Goal: Task Accomplishment & Management: Use online tool/utility

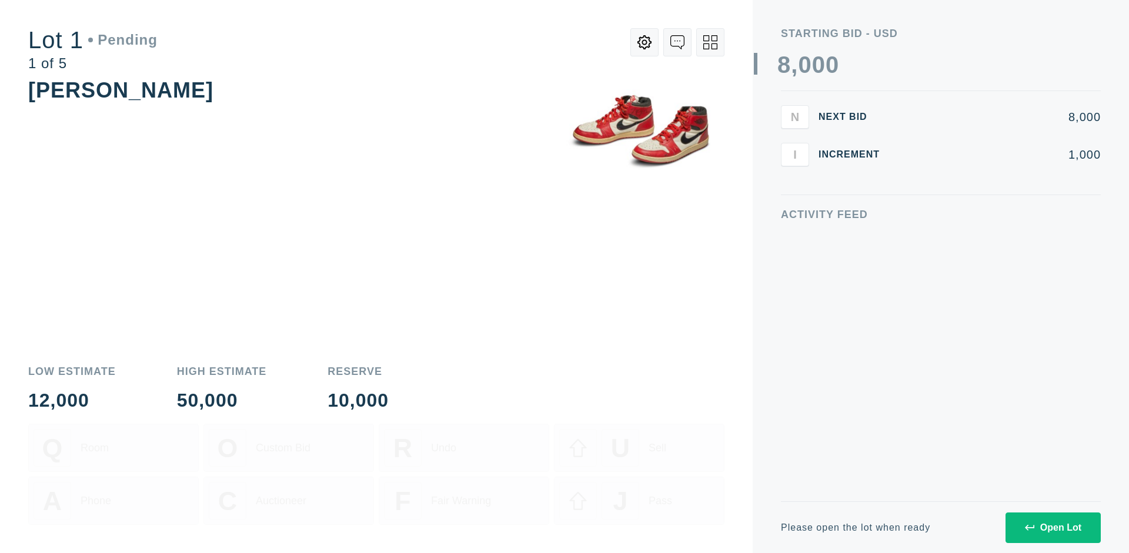
click at [1052, 527] on div "Open Lot" at bounding box center [1053, 528] width 56 height 11
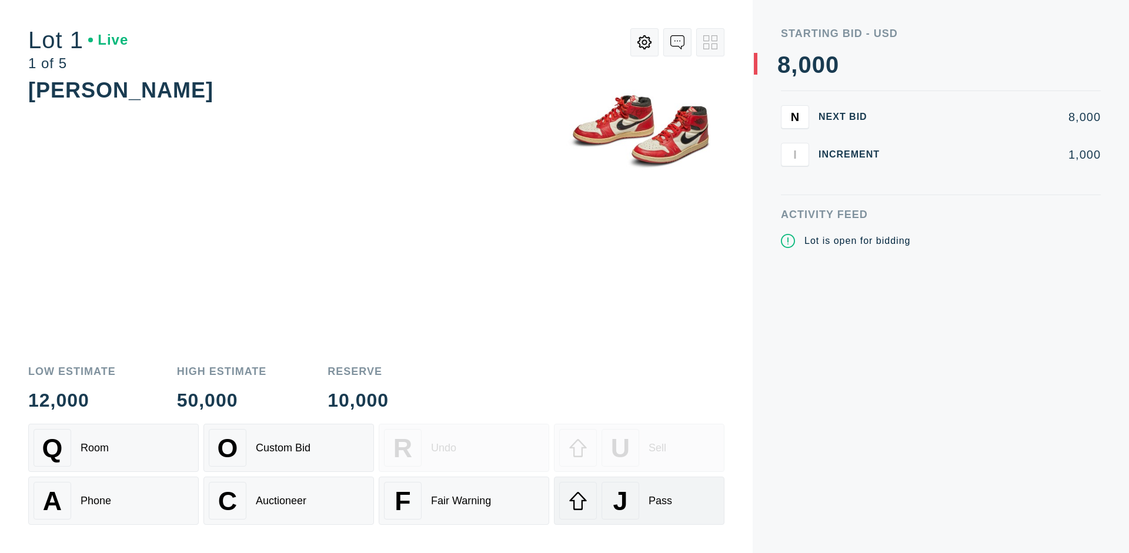
click at [639, 501] on div "J Pass" at bounding box center [639, 501] width 160 height 38
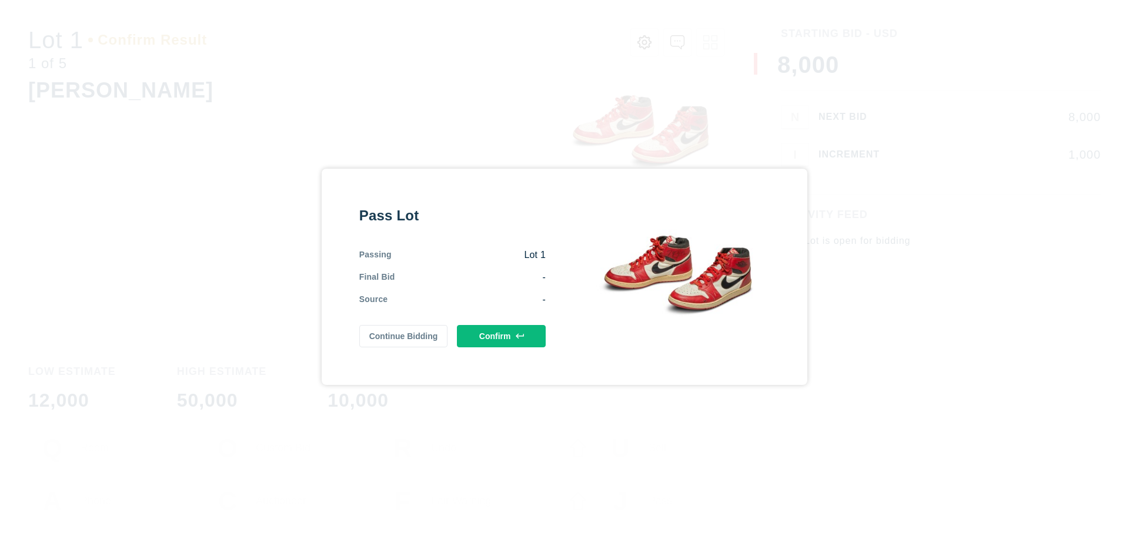
click at [502, 336] on button "Confirm" at bounding box center [501, 336] width 89 height 22
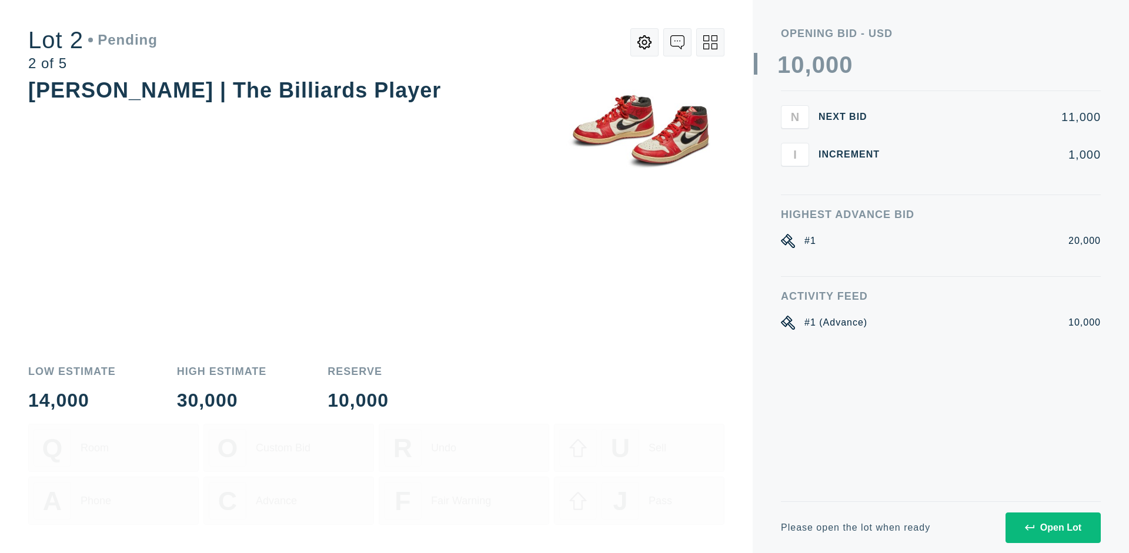
click at [1052, 527] on div "Open Lot" at bounding box center [1053, 528] width 56 height 11
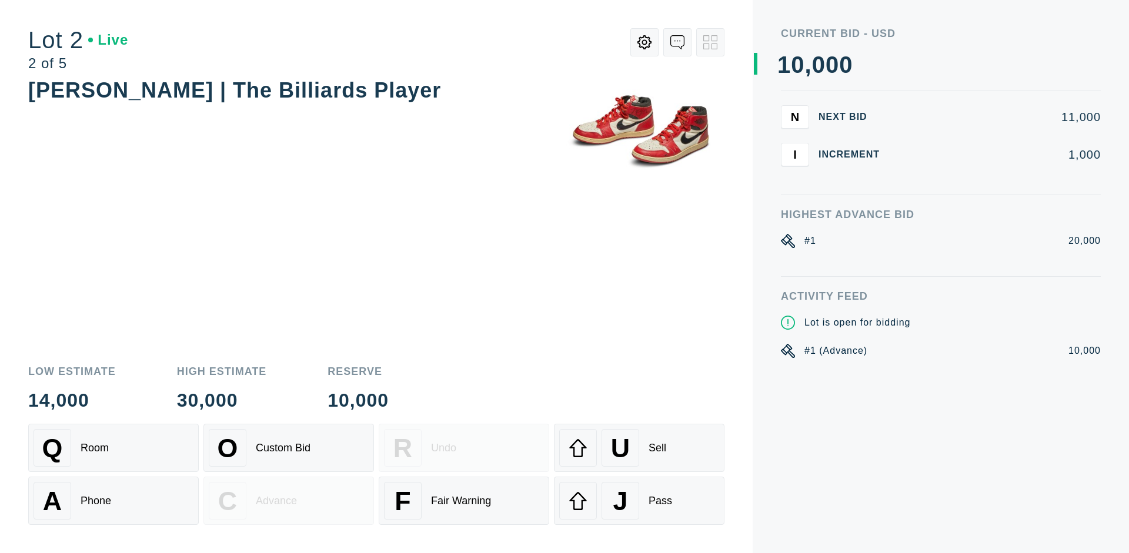
click at [639, 501] on div "J Pass" at bounding box center [639, 501] width 160 height 38
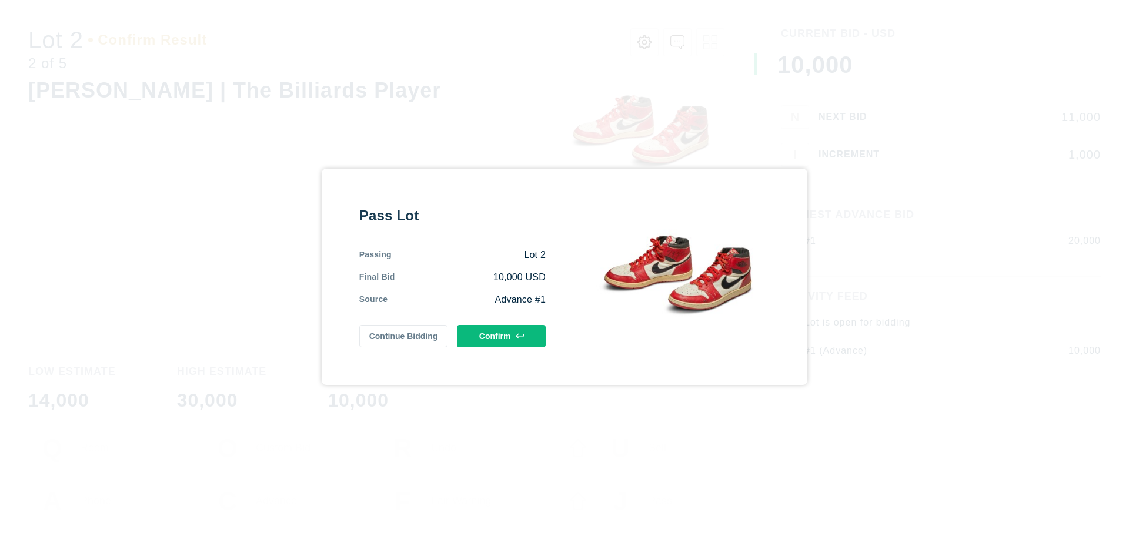
click at [502, 336] on button "Confirm" at bounding box center [501, 336] width 89 height 22
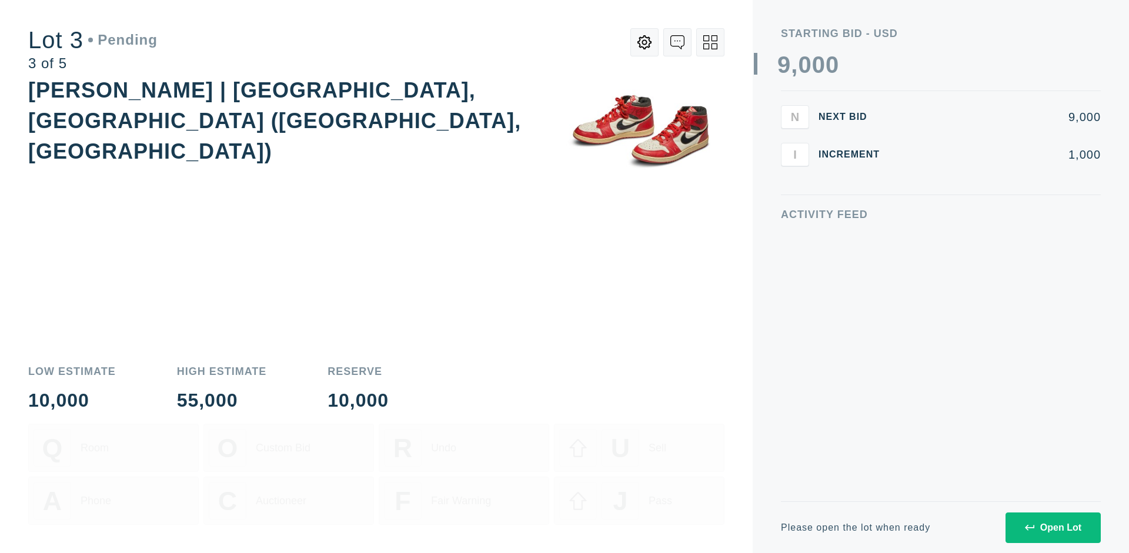
click at [1052, 527] on div "Open Lot" at bounding box center [1053, 528] width 56 height 11
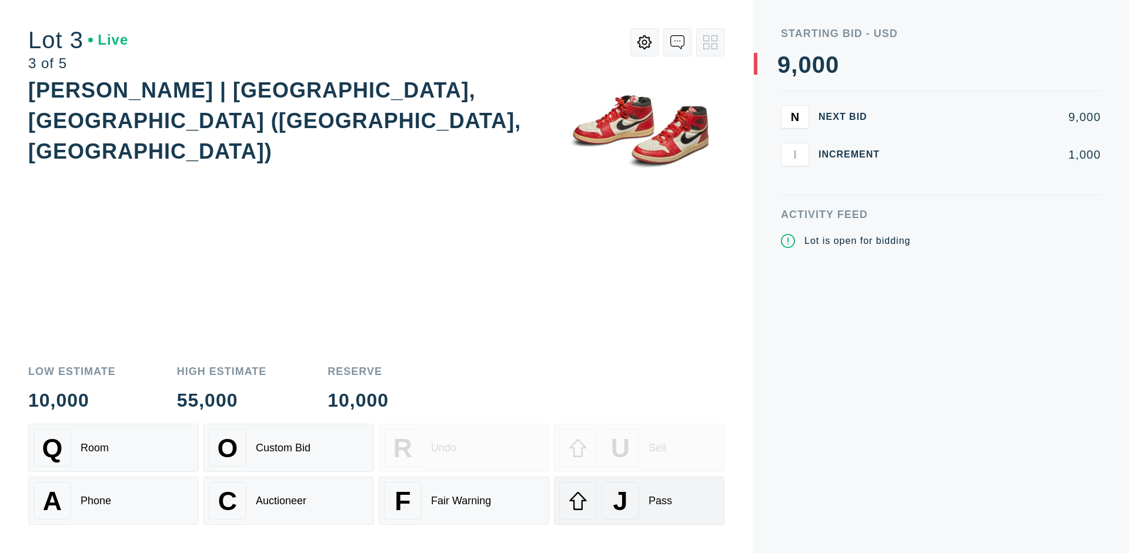
click at [639, 501] on div "J Pass" at bounding box center [639, 501] width 160 height 38
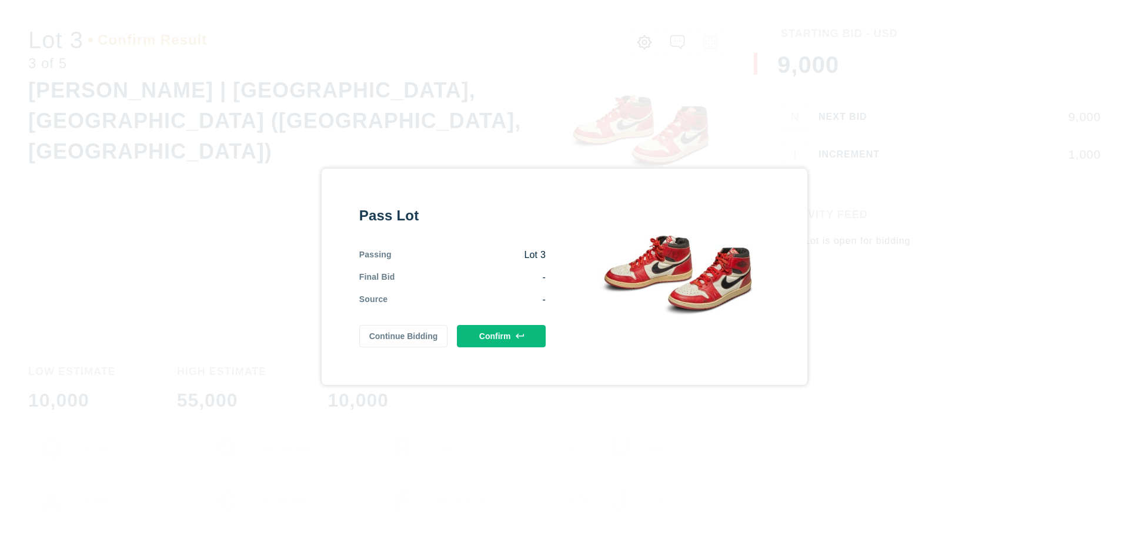
click at [502, 336] on button "Confirm" at bounding box center [501, 336] width 89 height 22
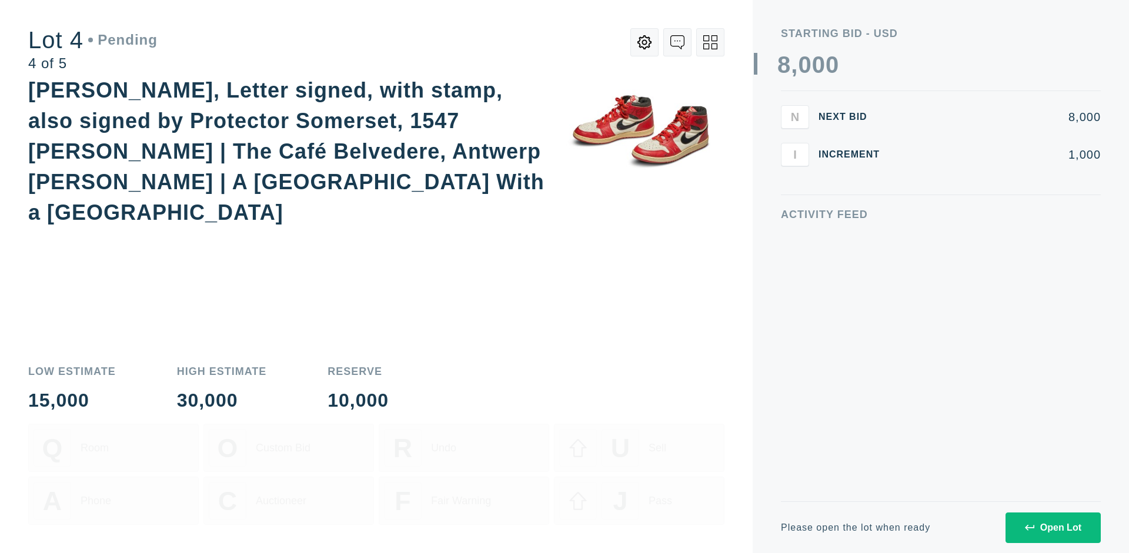
click at [710, 42] on icon at bounding box center [710, 42] width 14 height 14
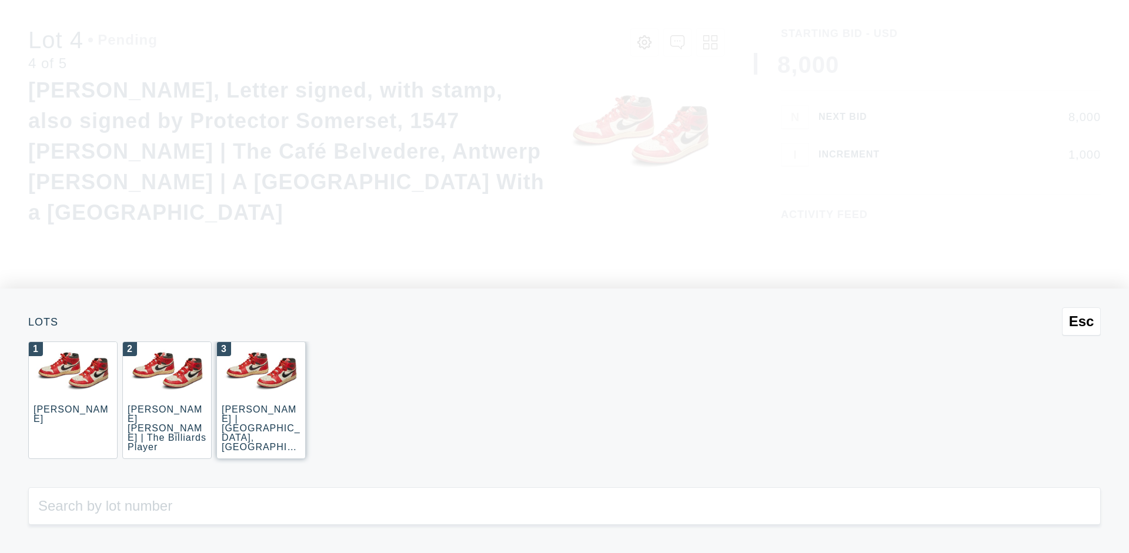
click at [261, 400] on div "3 [PERSON_NAME] | [GEOGRAPHIC_DATA], [GEOGRAPHIC_DATA] ([GEOGRAPHIC_DATA], [GEO…" at bounding box center [260, 401] width 89 height 118
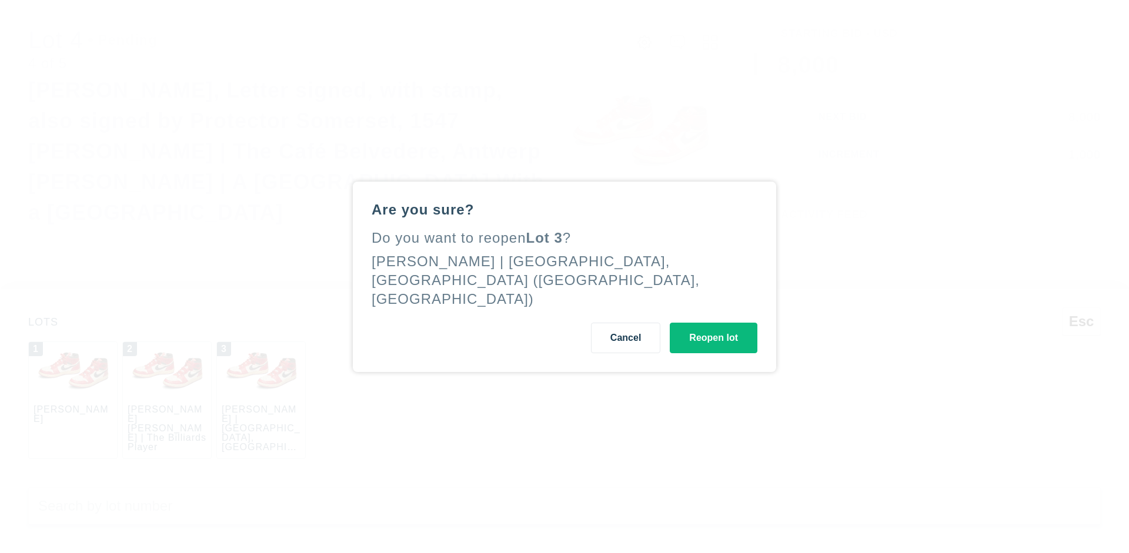
click at [713, 328] on button "Reopen lot" at bounding box center [714, 338] width 88 height 31
